Goal: Navigation & Orientation: Find specific page/section

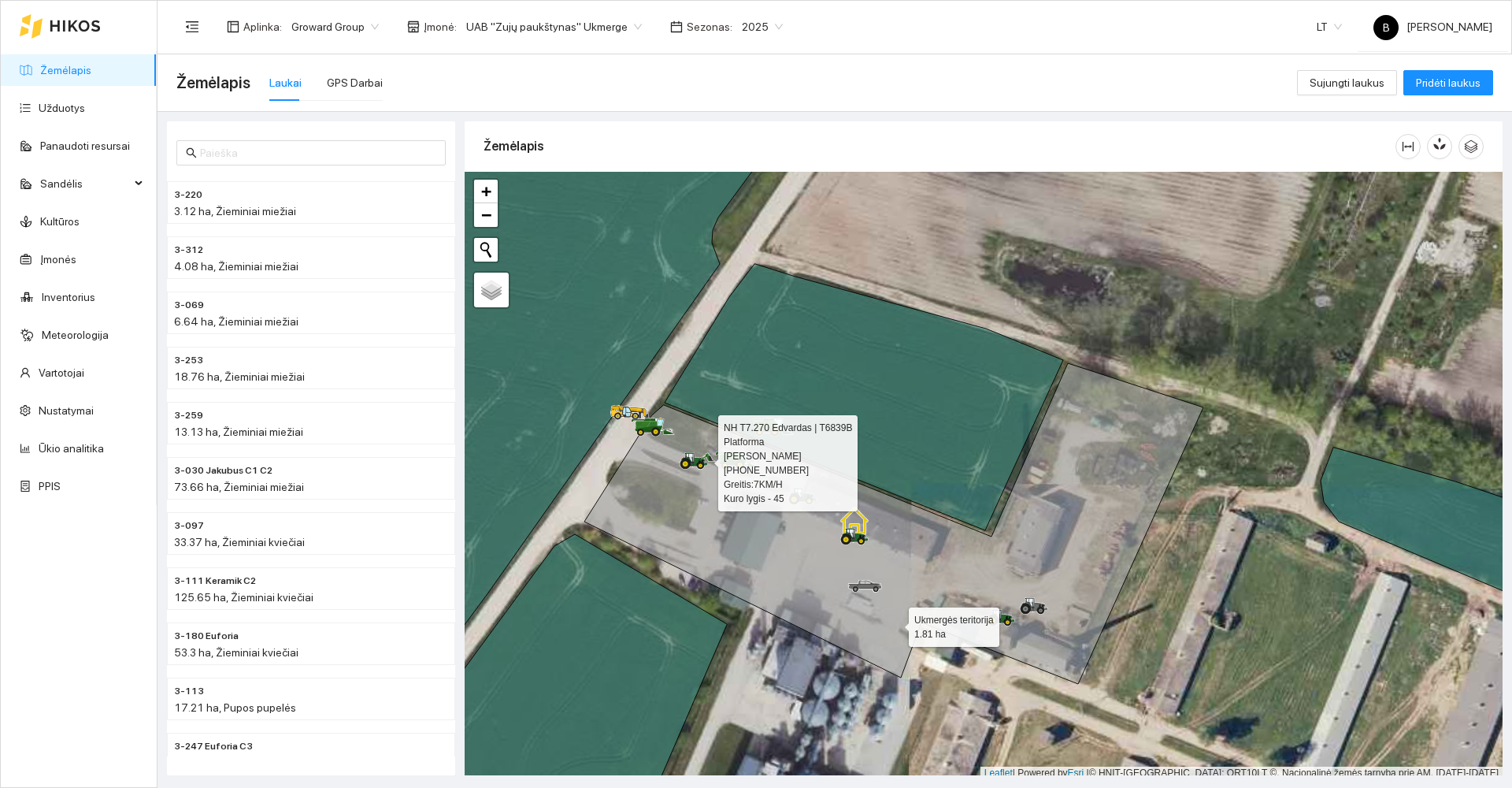
scroll to position [4, 0]
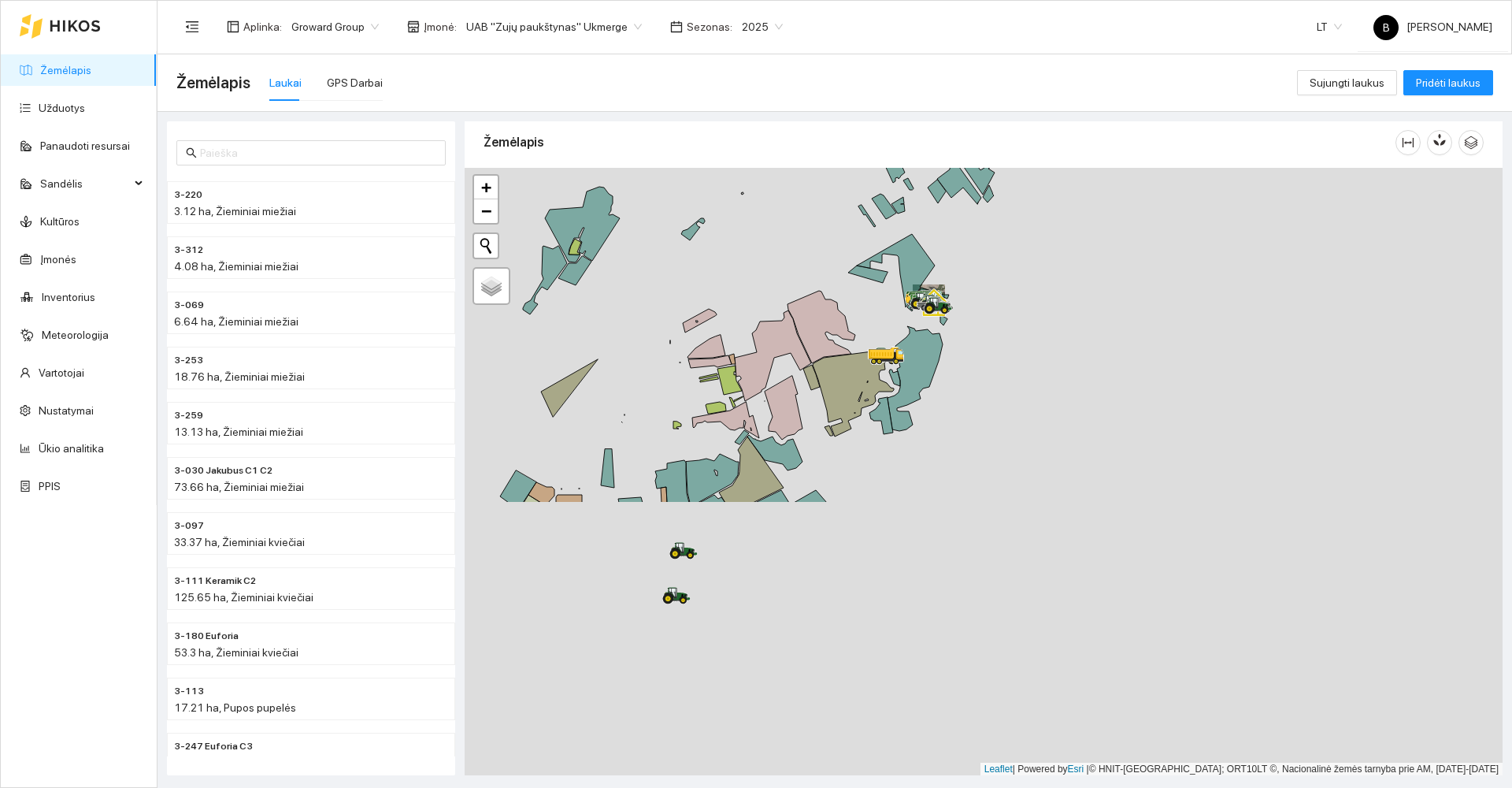
drag, startPoint x: 840, startPoint y: 662, endPoint x: 878, endPoint y: 310, distance: 354.0
click at [878, 310] on div at bounding box center [983, 472] width 1038 height 608
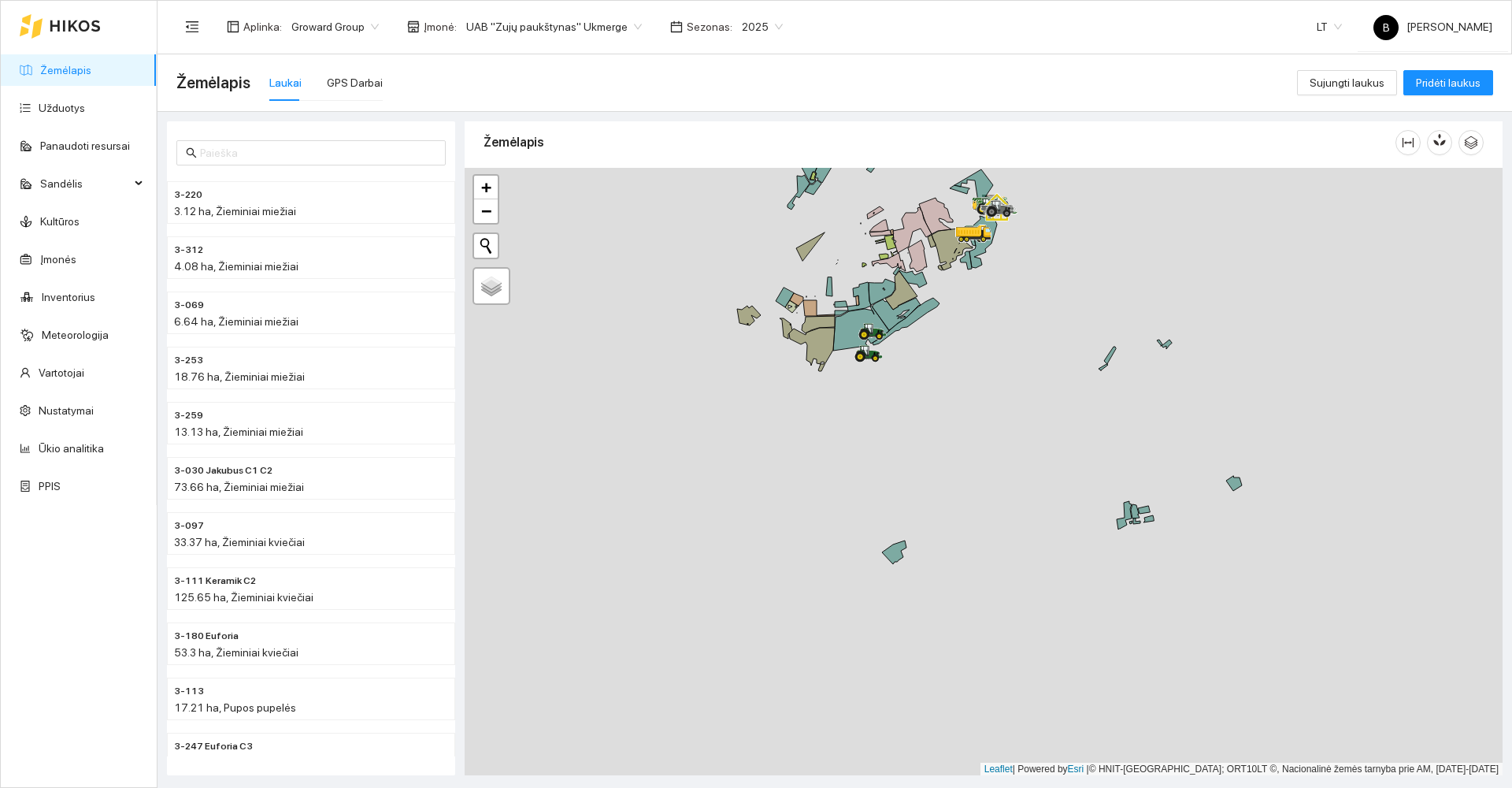
drag, startPoint x: 832, startPoint y: 566, endPoint x: 900, endPoint y: 315, distance: 260.0
click at [906, 318] on div at bounding box center [983, 472] width 1038 height 608
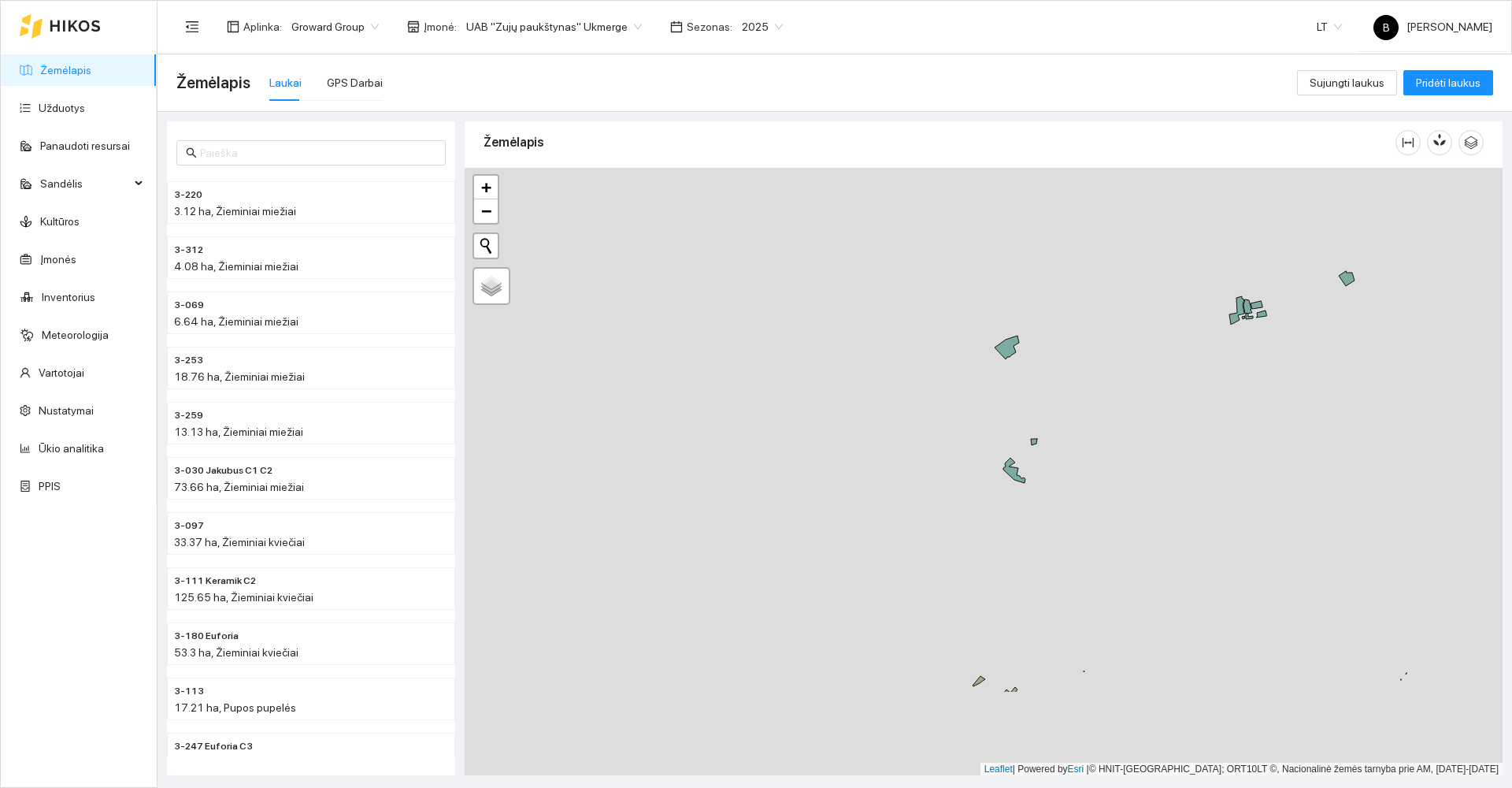
drag, startPoint x: 784, startPoint y: 465, endPoint x: 914, endPoint y: 262, distance: 241.1
click at [928, 249] on div at bounding box center [983, 472] width 1038 height 608
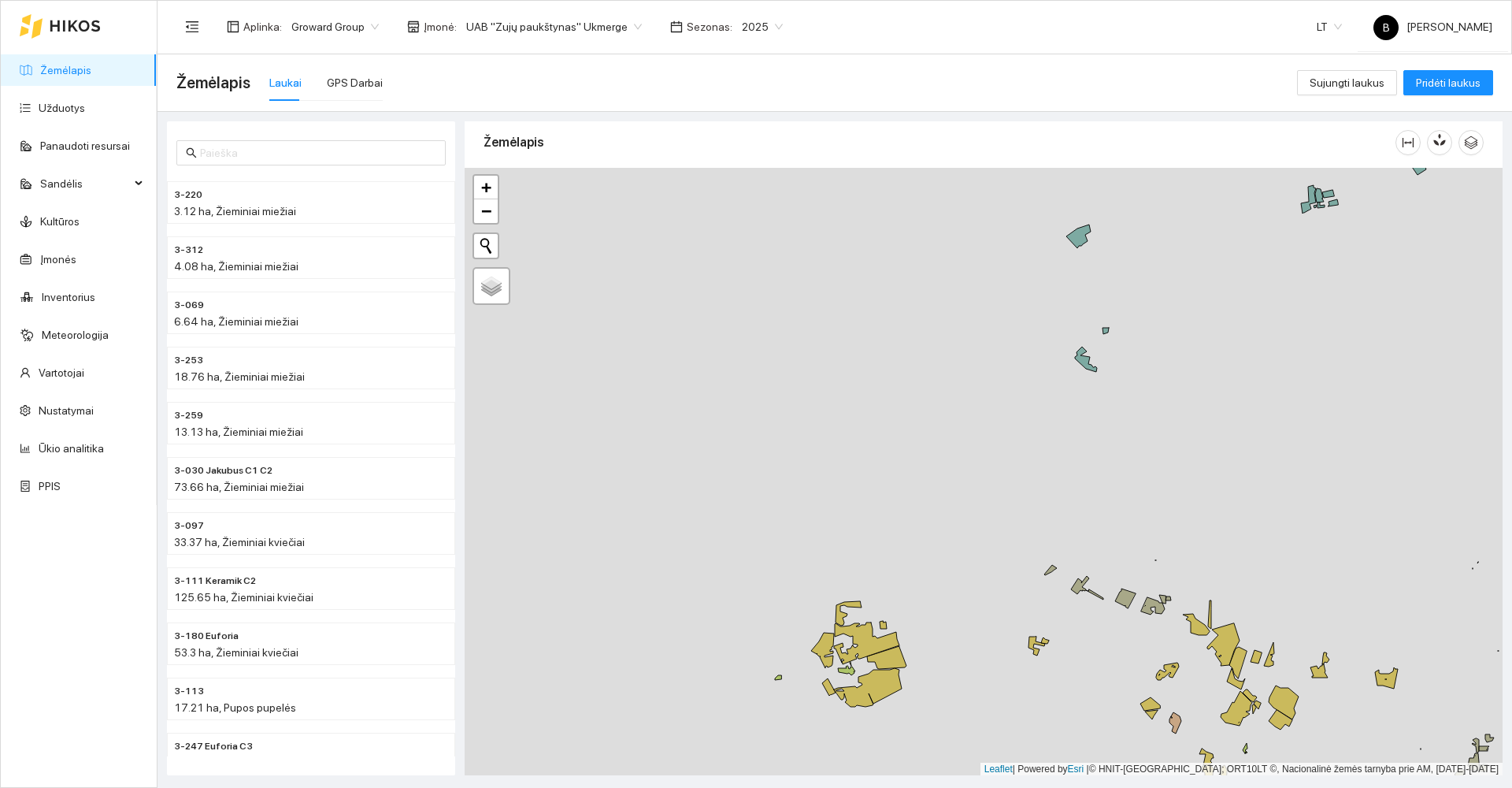
drag, startPoint x: 910, startPoint y: 317, endPoint x: 920, endPoint y: 291, distance: 27.9
click at [920, 291] on div at bounding box center [983, 472] width 1038 height 608
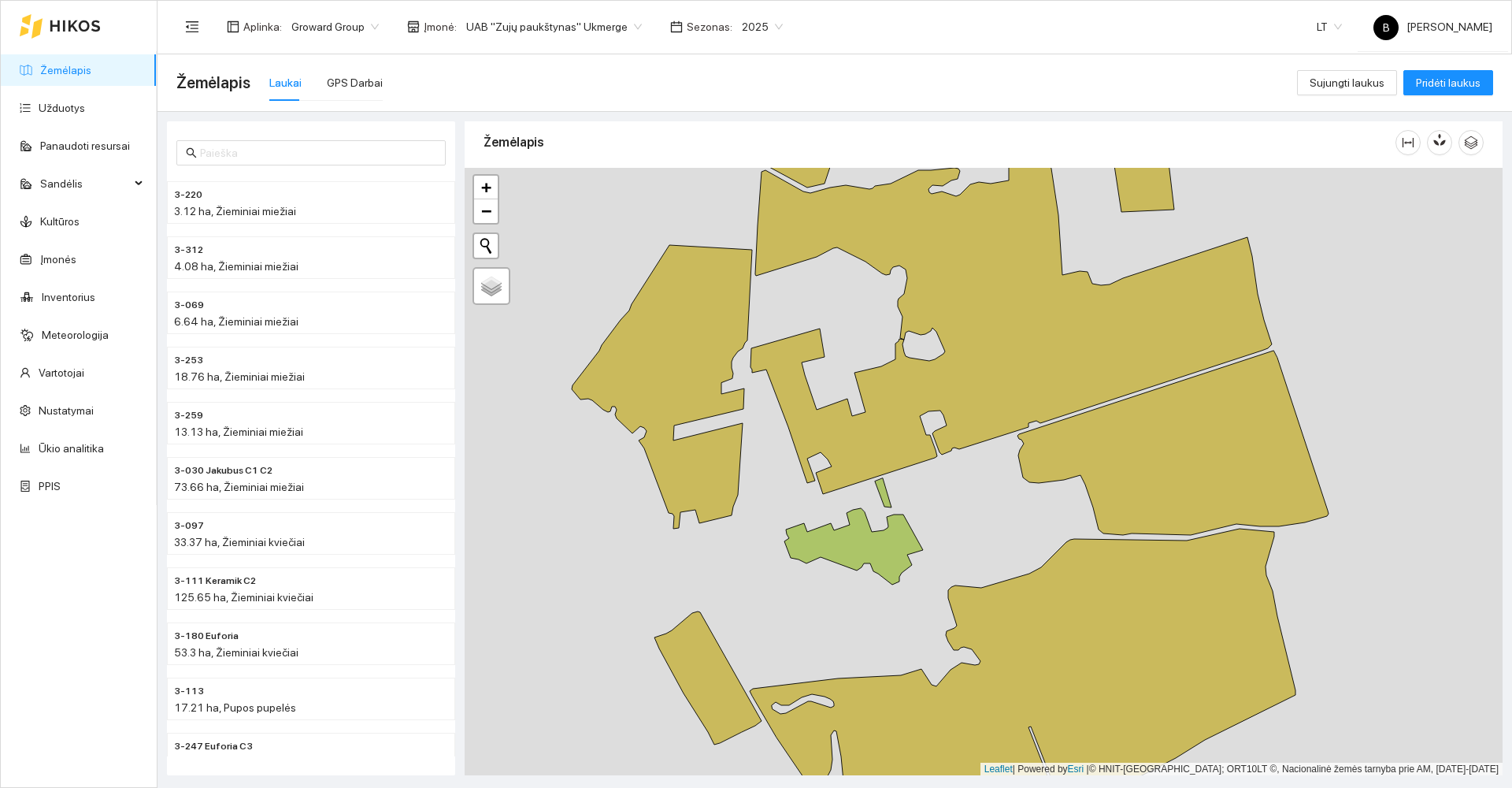
drag, startPoint x: 808, startPoint y: 500, endPoint x: 961, endPoint y: 488, distance: 153.5
click at [970, 480] on div at bounding box center [983, 472] width 1038 height 608
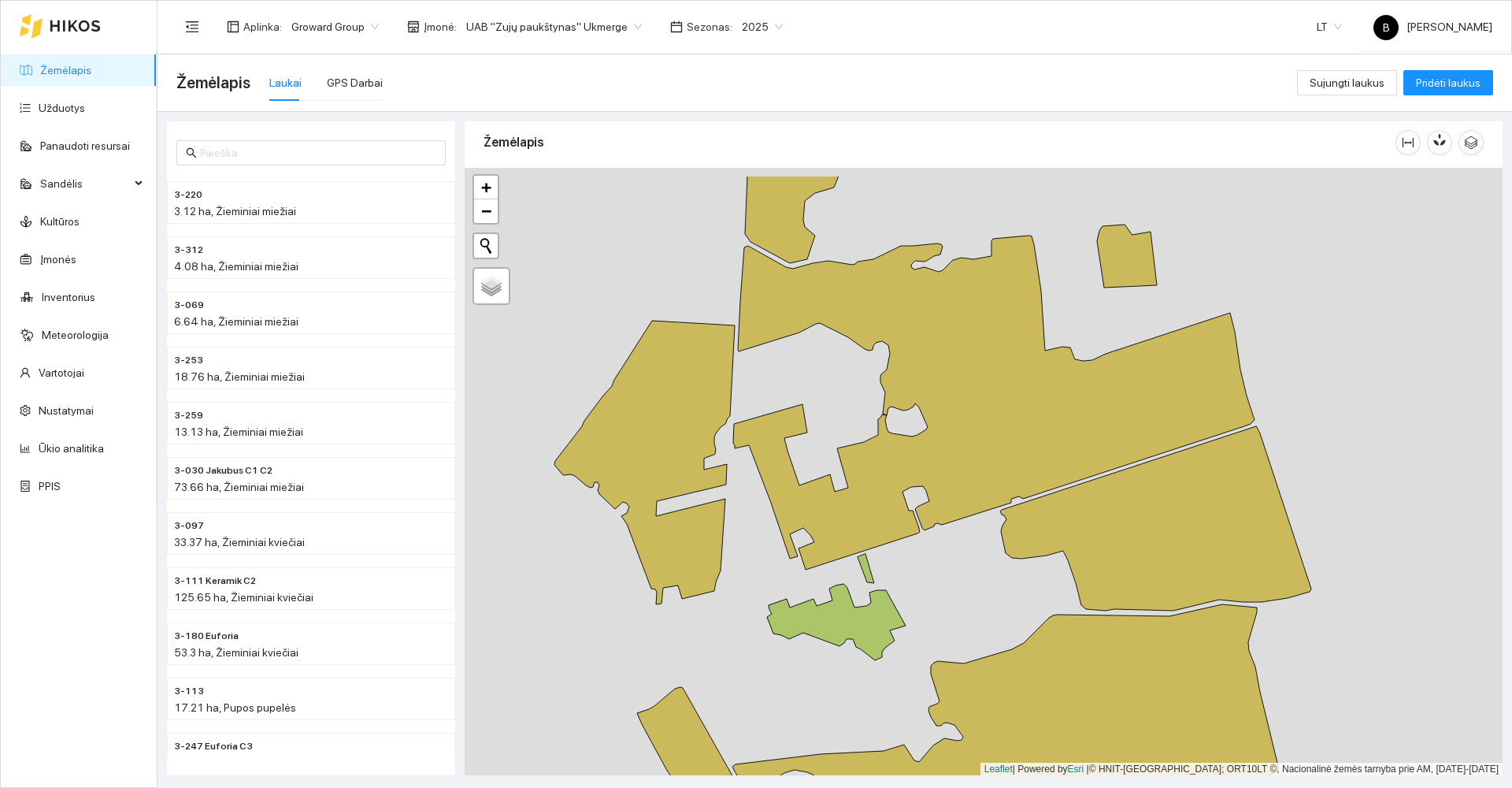
drag, startPoint x: 963, startPoint y: 506, endPoint x: 942, endPoint y: 561, distance: 58.9
click at [947, 567] on div at bounding box center [983, 472] width 1038 height 608
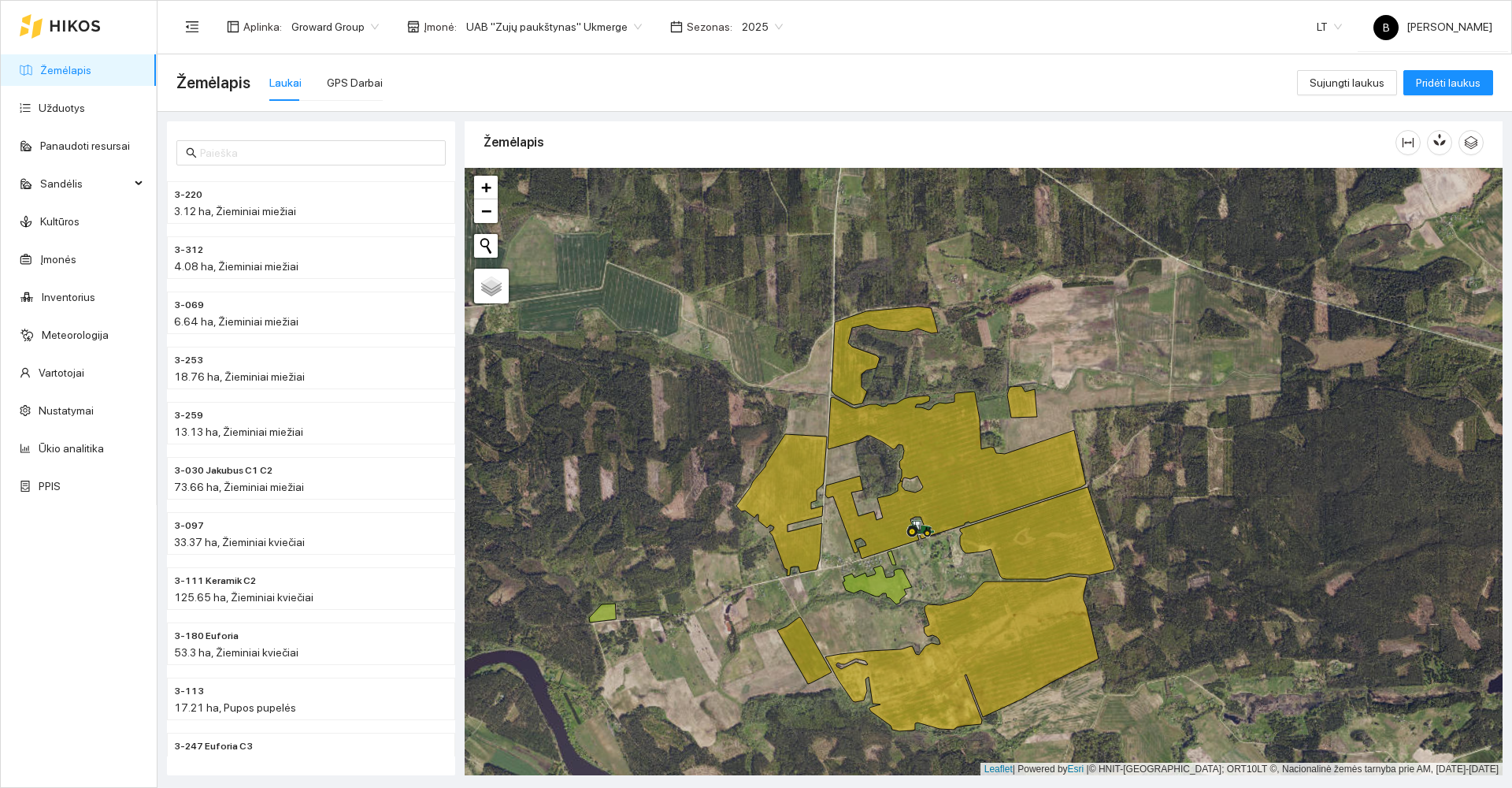
click at [663, 489] on div at bounding box center [983, 472] width 1038 height 608
click at [1145, 478] on div at bounding box center [983, 472] width 1038 height 608
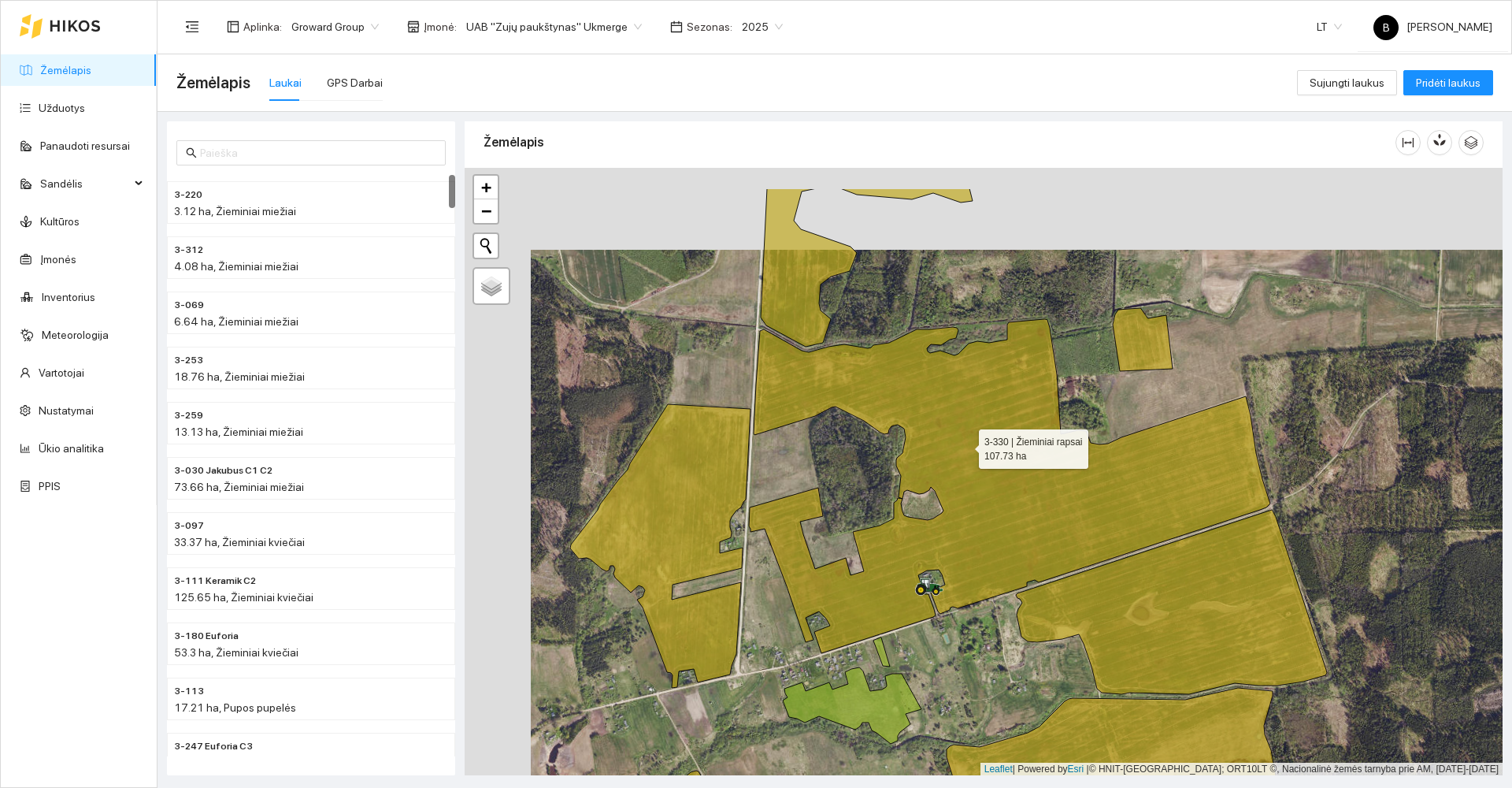
drag, startPoint x: 898, startPoint y: 364, endPoint x: 964, endPoint y: 445, distance: 104.5
click at [964, 445] on icon at bounding box center [1010, 486] width 521 height 334
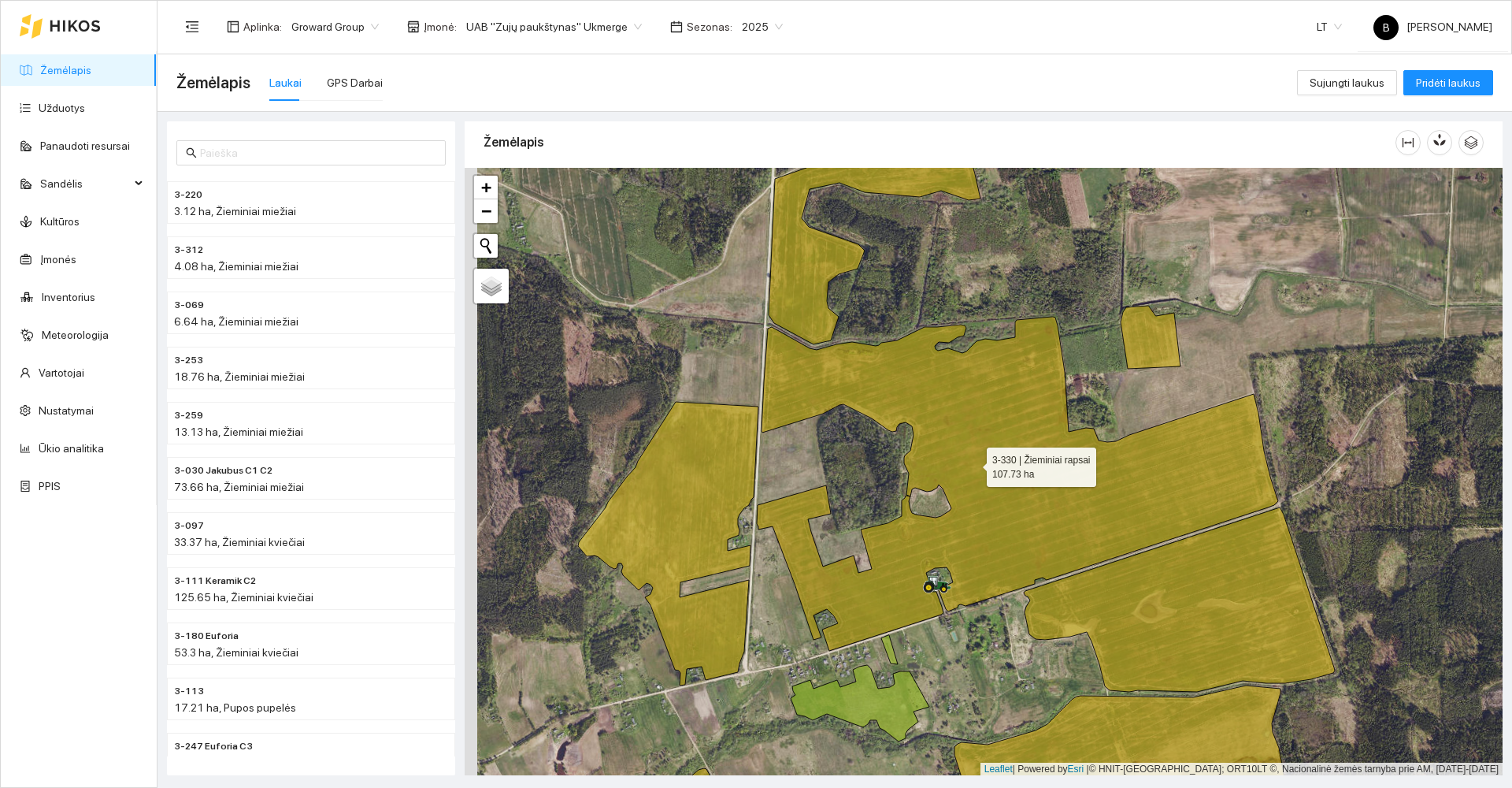
scroll to position [5, 0]
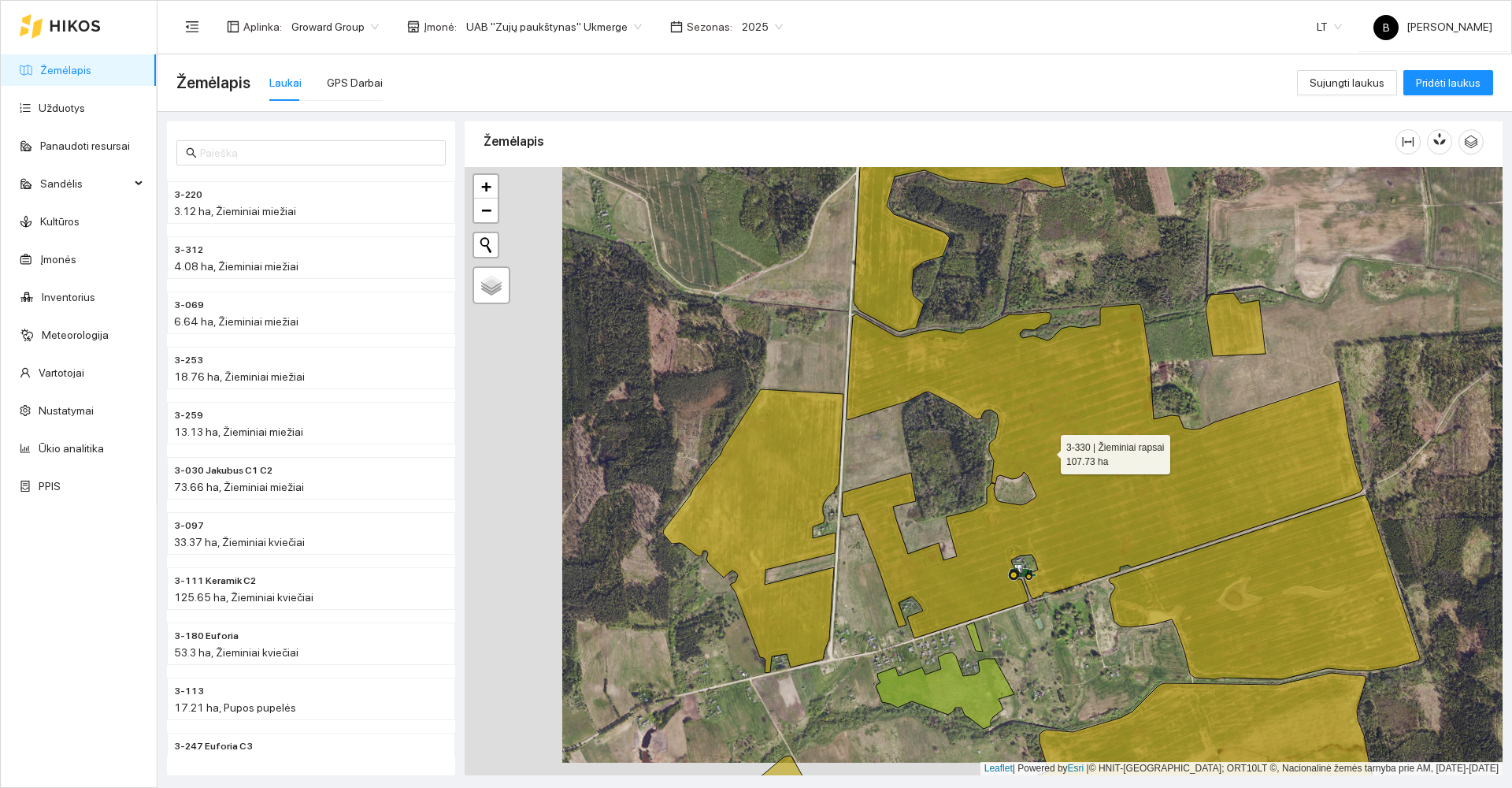
drag, startPoint x: 947, startPoint y: 464, endPoint x: 1045, endPoint y: 452, distance: 98.7
click at [1045, 452] on icon at bounding box center [1103, 471] width 521 height 334
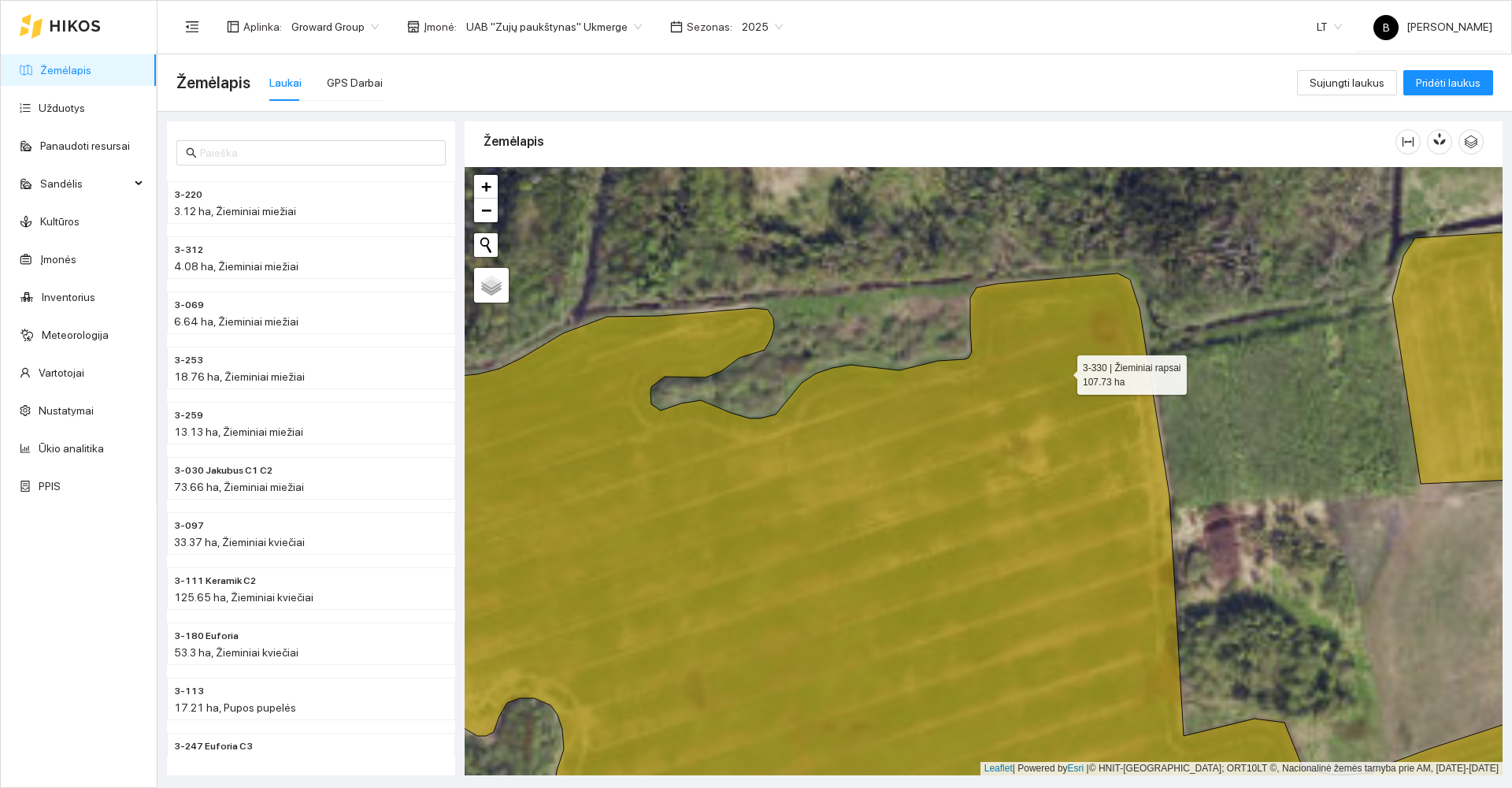
drag, startPoint x: 1166, startPoint y: 304, endPoint x: 1060, endPoint y: 370, distance: 124.9
click at [1061, 370] on icon at bounding box center [888, 587] width 1247 height 628
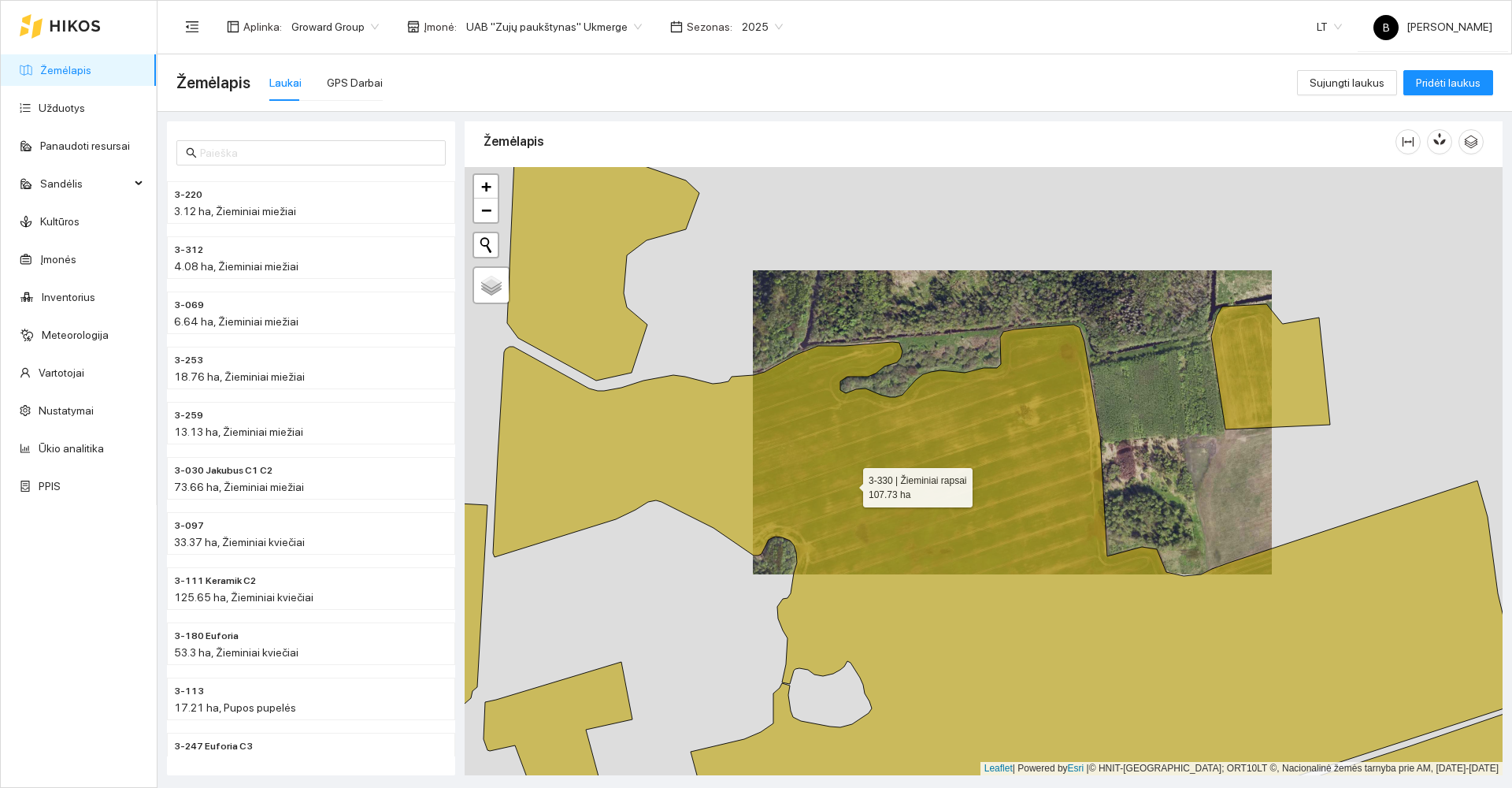
drag, startPoint x: 838, startPoint y: 485, endPoint x: 1065, endPoint y: 432, distance: 233.1
click at [1064, 433] on icon at bounding box center [1005, 580] width 1043 height 511
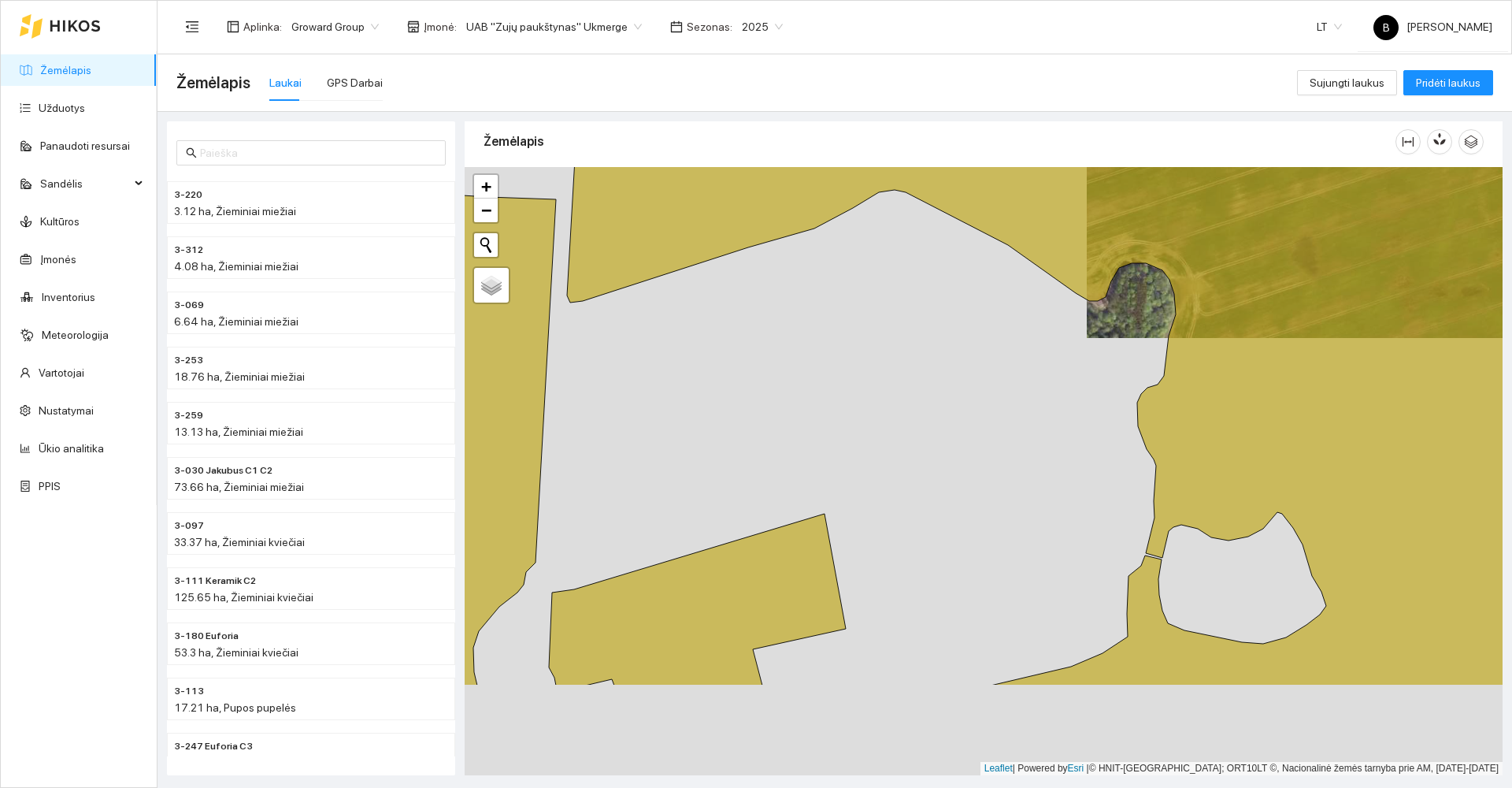
drag, startPoint x: 934, startPoint y: 530, endPoint x: 989, endPoint y: 371, distance: 168.2
click at [986, 375] on div at bounding box center [983, 471] width 1038 height 608
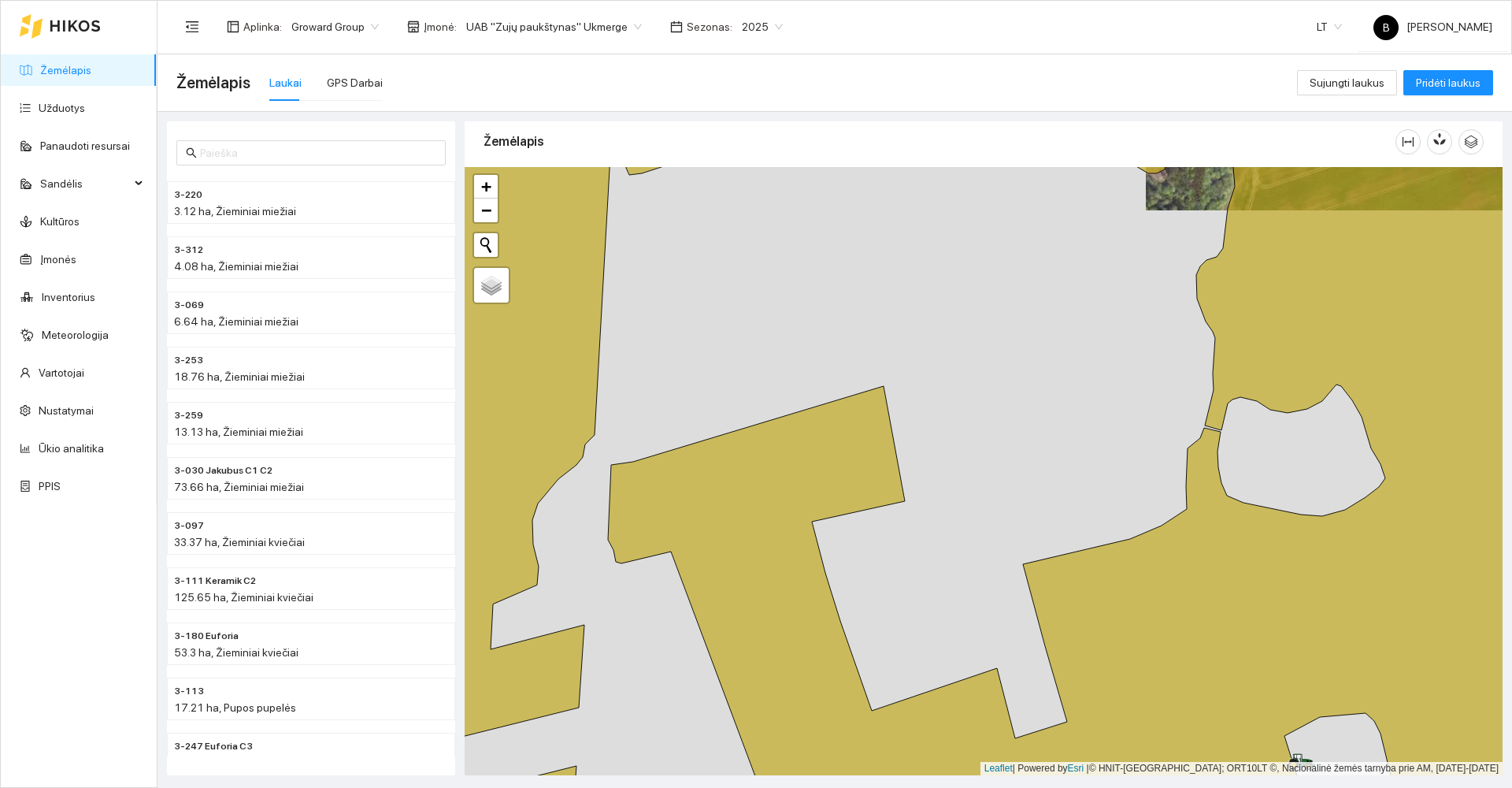
drag, startPoint x: 1036, startPoint y: 434, endPoint x: 1069, endPoint y: 379, distance: 64.1
click at [1066, 381] on div at bounding box center [983, 471] width 1038 height 608
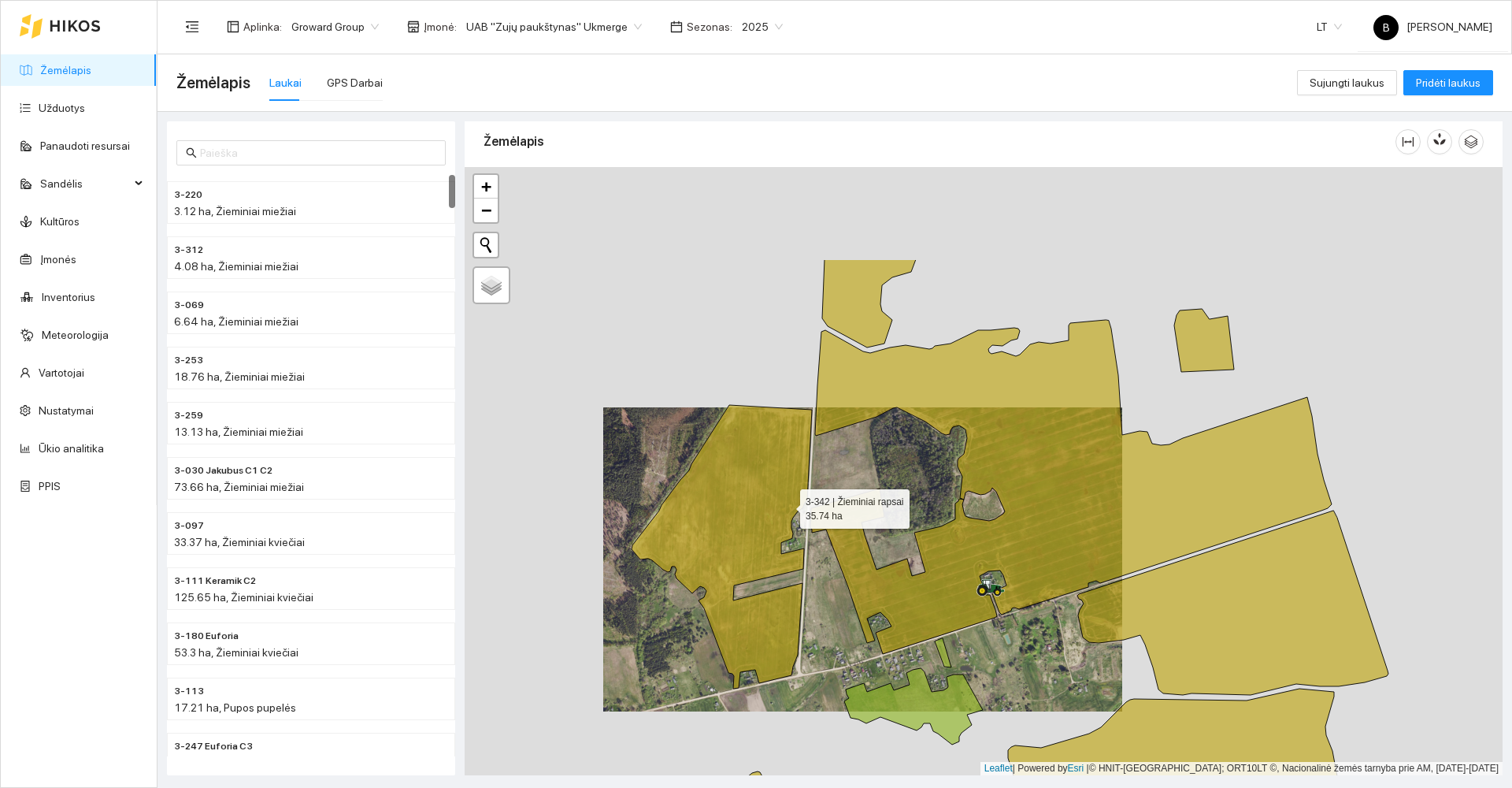
drag, startPoint x: 914, startPoint y: 350, endPoint x: 787, endPoint y: 503, distance: 198.8
click at [787, 503] on icon at bounding box center [721, 546] width 180 height 283
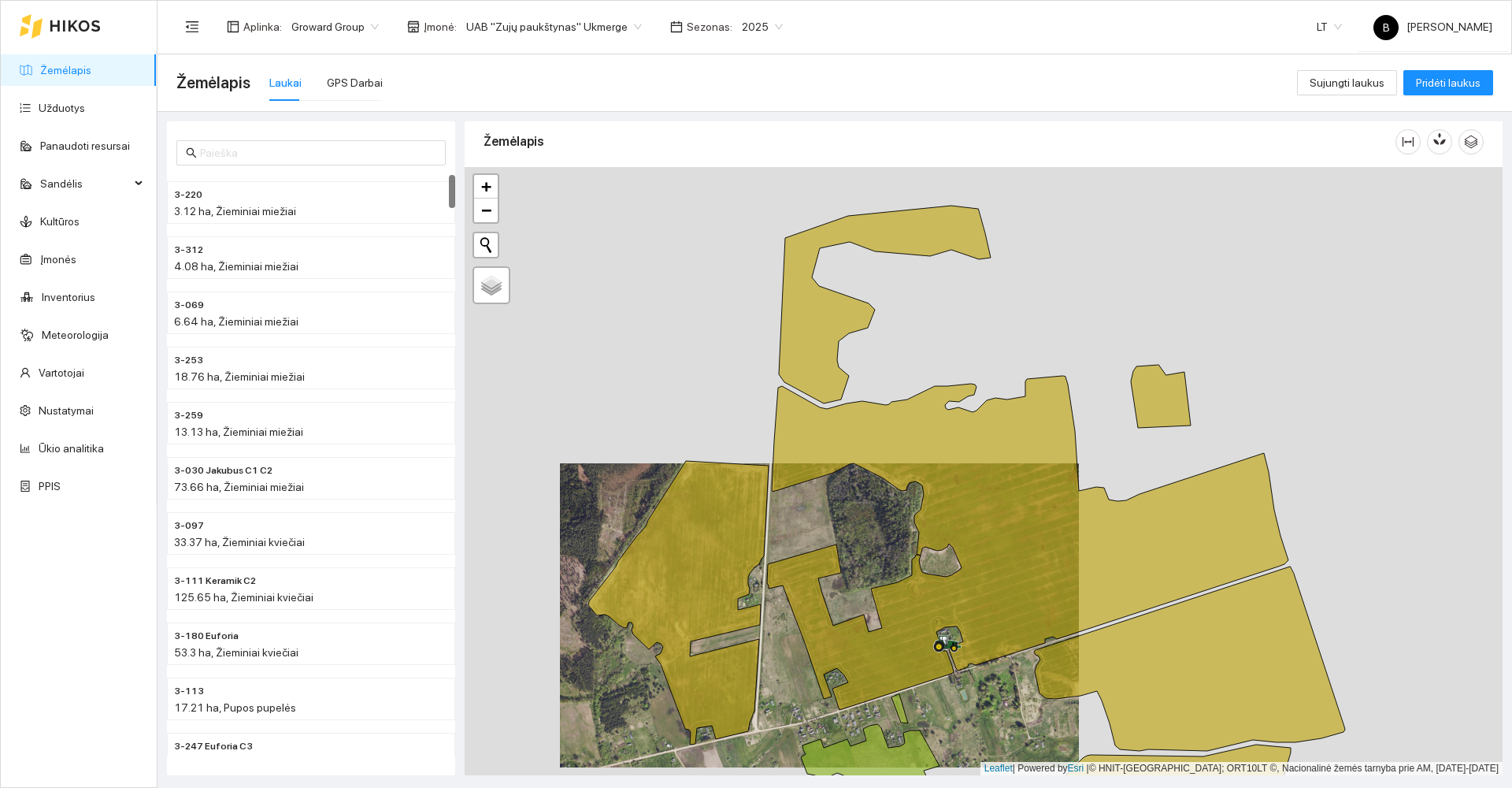
drag, startPoint x: 873, startPoint y: 462, endPoint x: 839, endPoint y: 476, distance: 36.8
click at [827, 514] on div at bounding box center [983, 471] width 1038 height 608
